Goal: Navigation & Orientation: Go to known website

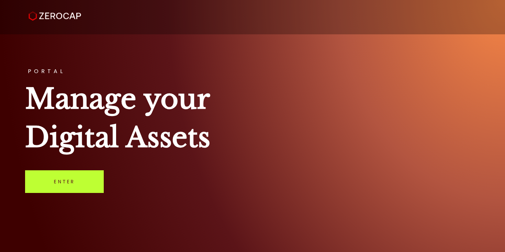
click at [96, 178] on link "Enter" at bounding box center [64, 181] width 79 height 23
